Goal: Task Accomplishment & Management: Manage account settings

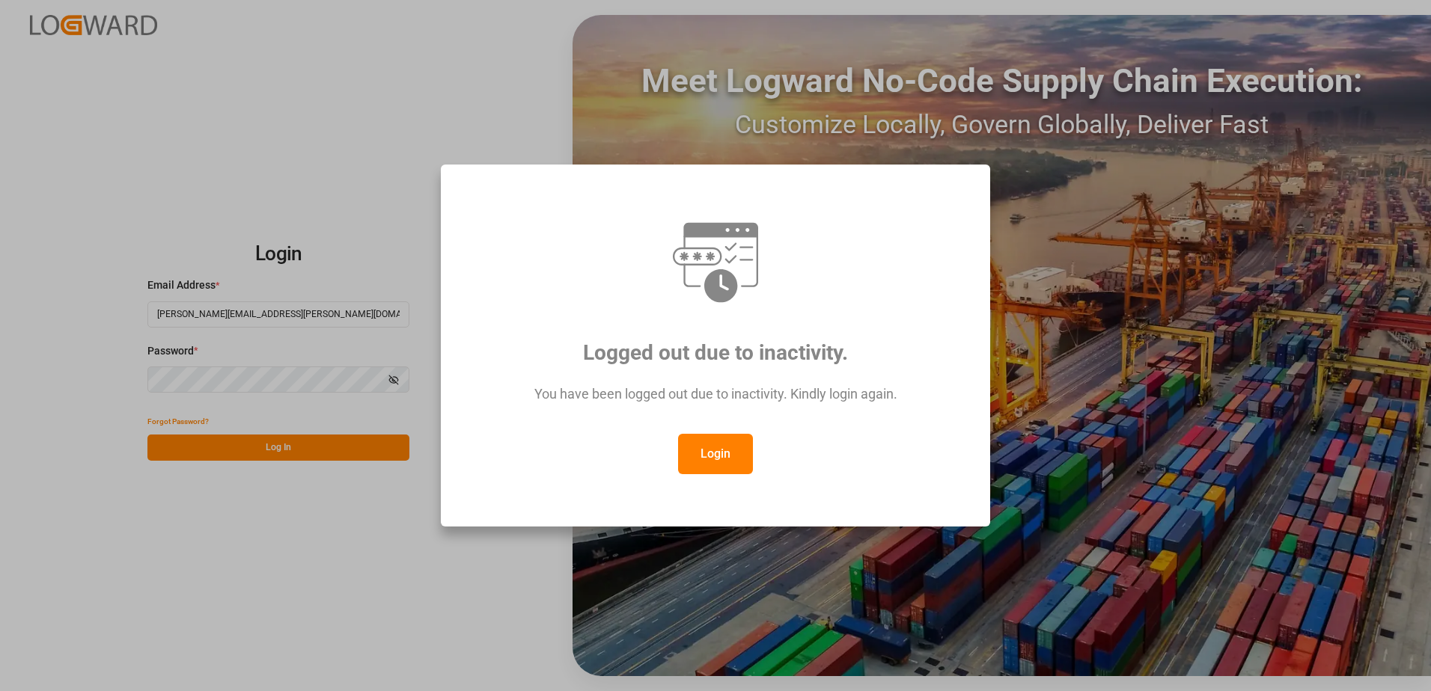
click at [707, 455] on button "Login" at bounding box center [715, 454] width 75 height 40
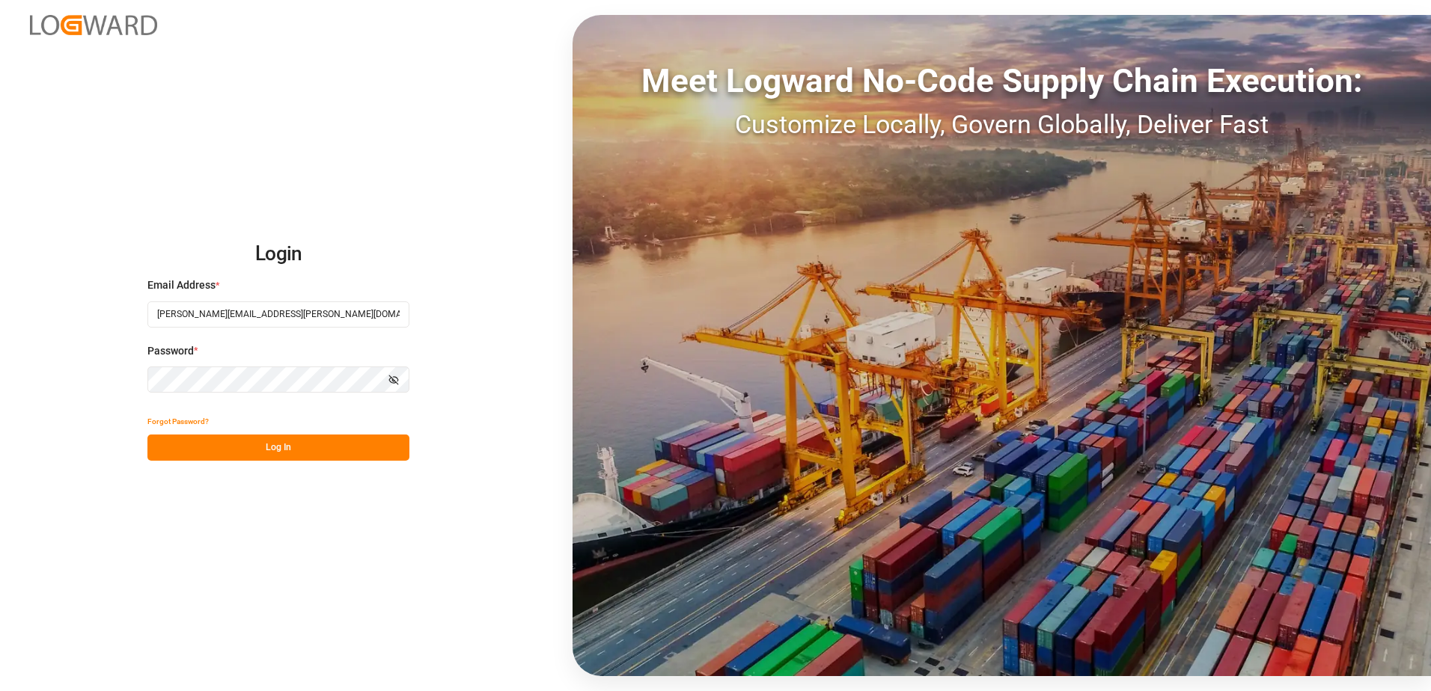
click at [229, 444] on button "Log In" at bounding box center [278, 448] width 262 height 26
type input "[PERSON_NAME][EMAIL_ADDRESS][PERSON_NAME][DOMAIN_NAME]"
click at [282, 445] on button "Log In" at bounding box center [278, 448] width 262 height 26
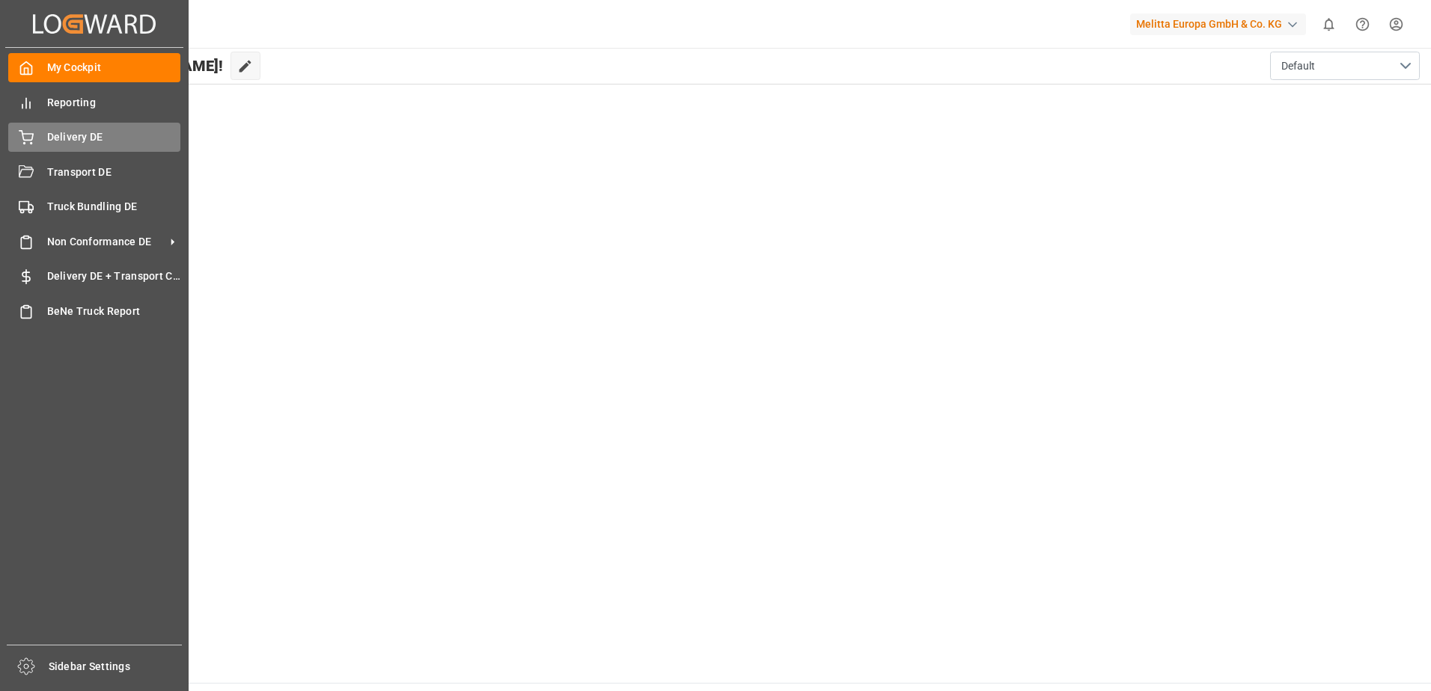
click at [39, 135] on div "Delivery DE Delivery DE" at bounding box center [94, 137] width 172 height 29
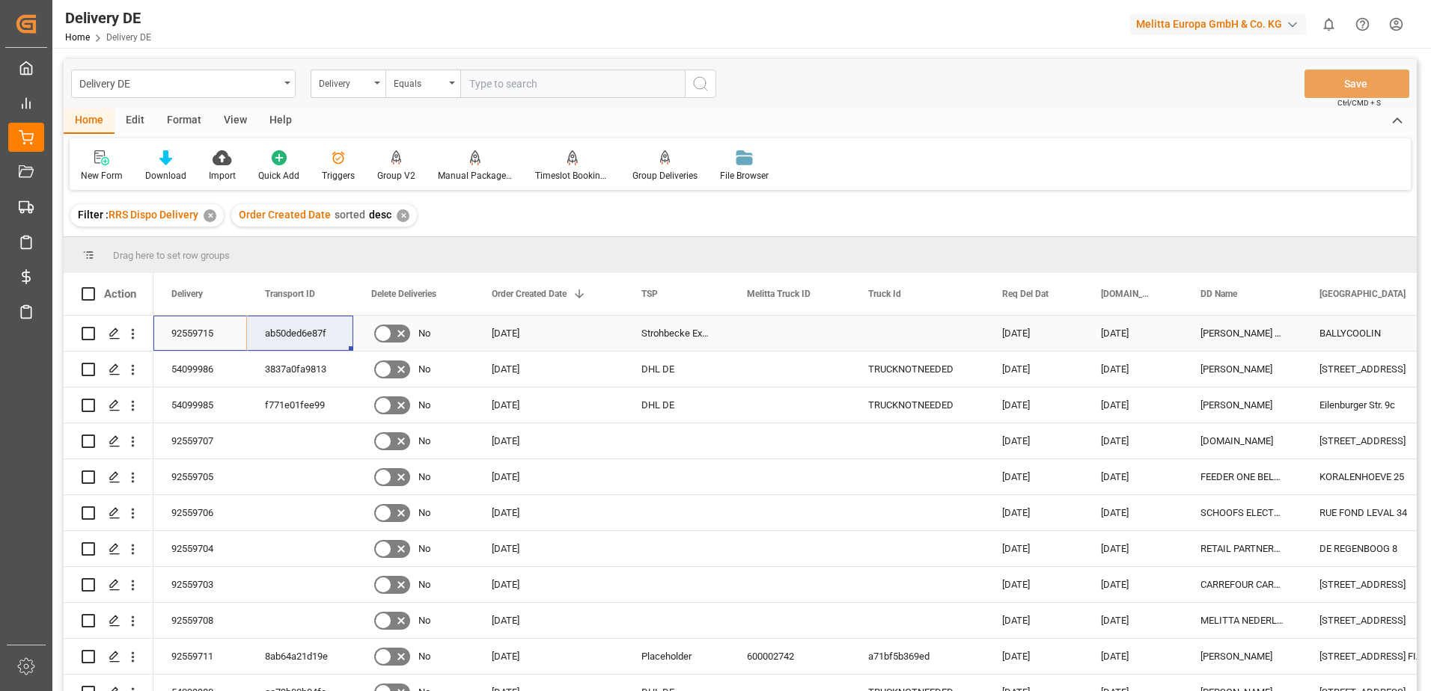
drag, startPoint x: 207, startPoint y: 335, endPoint x: 266, endPoint y: 334, distance: 59.9
click at [1401, 18] on html "Created by potrace 1.15, written by Peter Selinger 2001-2017 Created by potrace…" at bounding box center [715, 345] width 1431 height 691
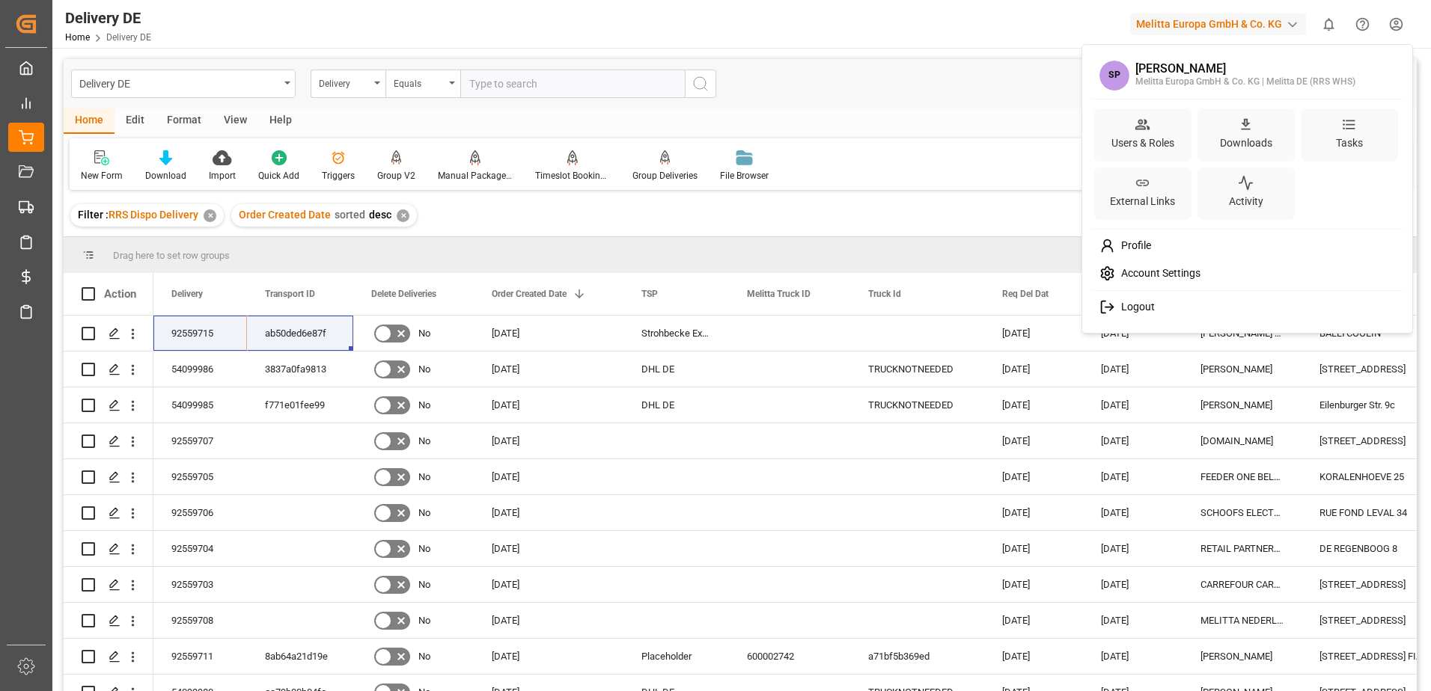
click at [1134, 308] on span "Logout" at bounding box center [1135, 307] width 40 height 13
